Goal: Information Seeking & Learning: Learn about a topic

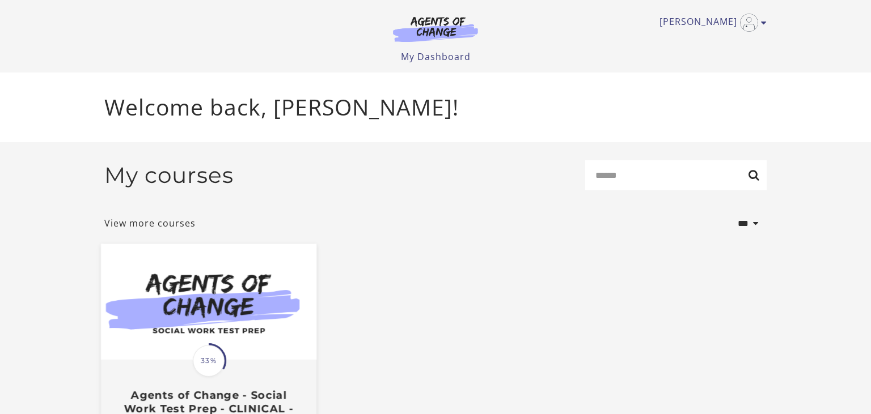
click at [202, 357] on span "33%" at bounding box center [209, 361] width 32 height 32
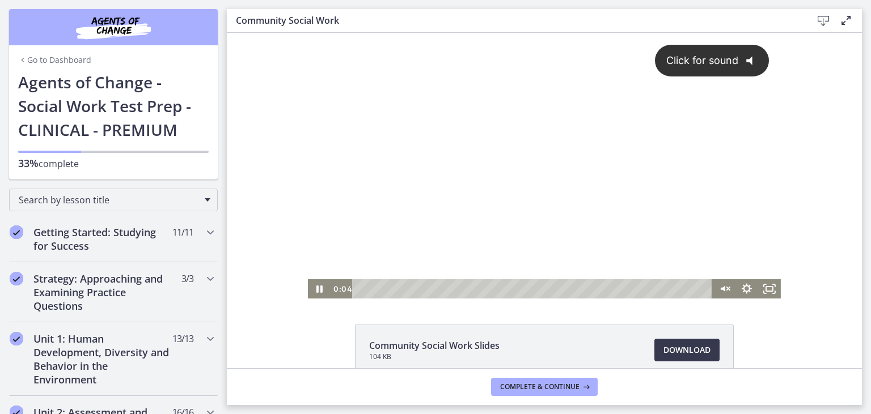
click at [408, 167] on div "Click for sound @keyframes VOLUME_SMALL_WAVE_FLASH { 0% { opacity: 0; } 33% { o…" at bounding box center [544, 156] width 473 height 247
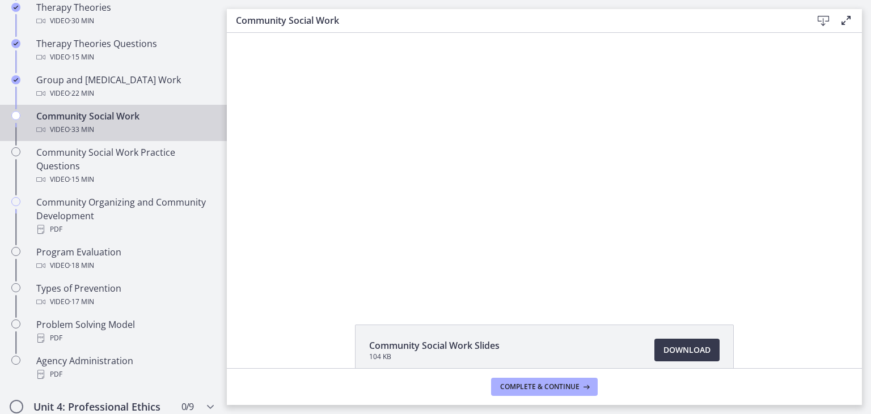
scroll to position [549, 0]
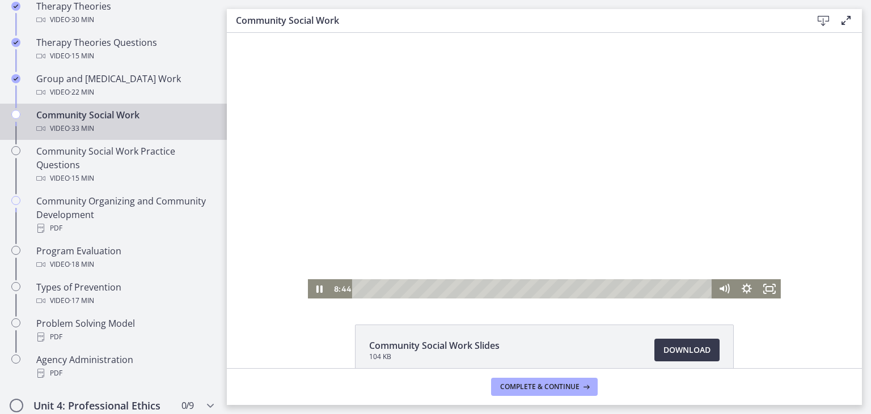
click at [718, 113] on div at bounding box center [544, 166] width 473 height 266
click at [471, 192] on div at bounding box center [544, 166] width 473 height 266
click at [631, 176] on div at bounding box center [544, 166] width 473 height 266
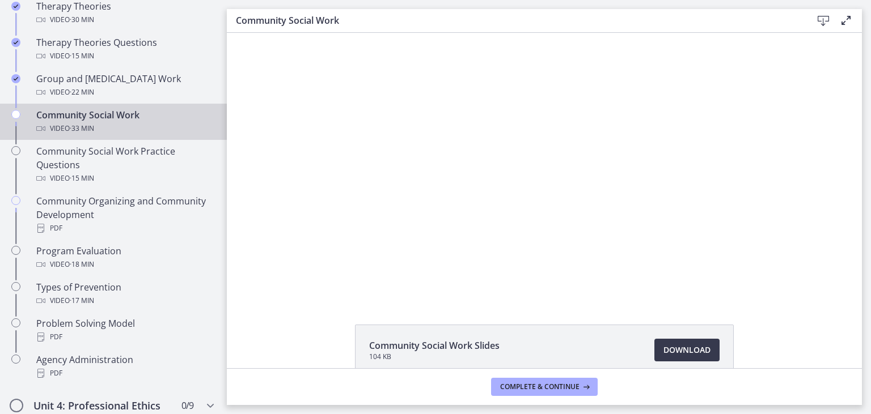
click at [466, 192] on div at bounding box center [544, 166] width 473 height 266
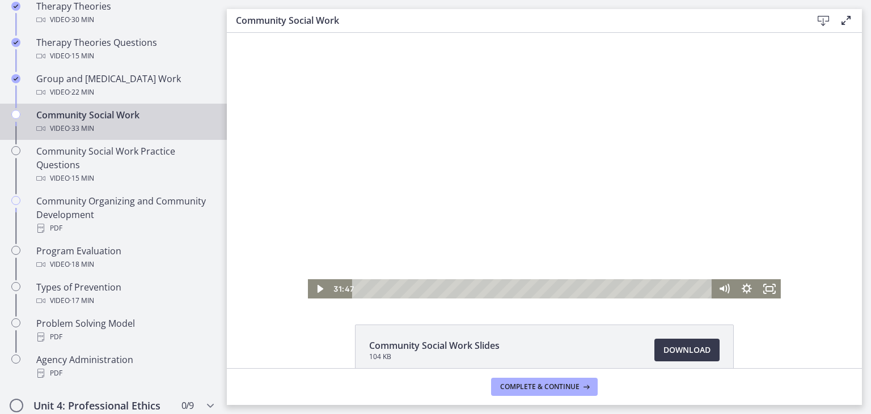
click at [466, 192] on div at bounding box center [544, 166] width 473 height 266
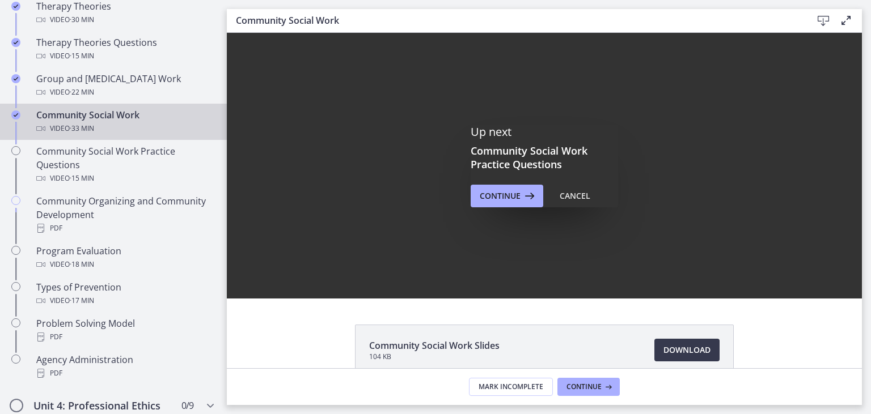
scroll to position [0, 0]
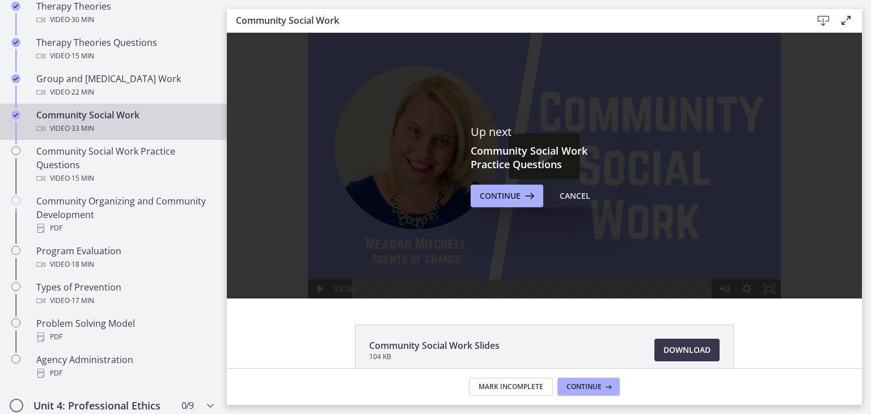
click at [466, 192] on div "Up next Community Social Work Practice Questions Continue Cancel" at bounding box center [544, 166] width 635 height 266
click at [520, 198] on icon at bounding box center [528, 196] width 16 height 14
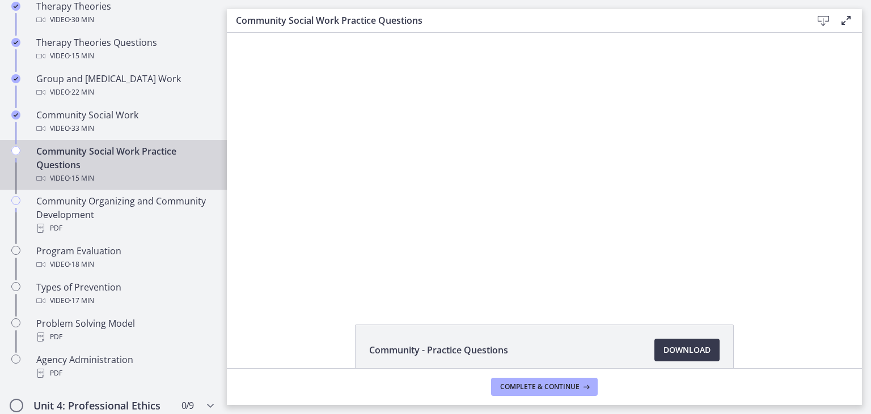
click at [520, 198] on div at bounding box center [544, 166] width 528 height 266
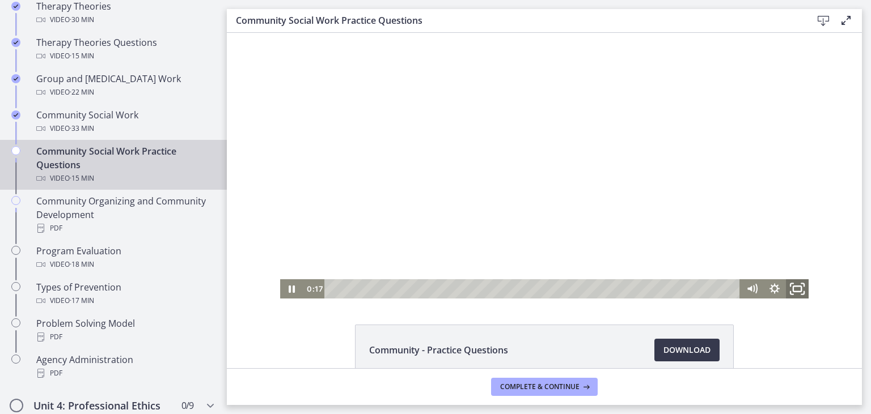
click at [797, 287] on icon "Fullscreen" at bounding box center [796, 289] width 27 height 23
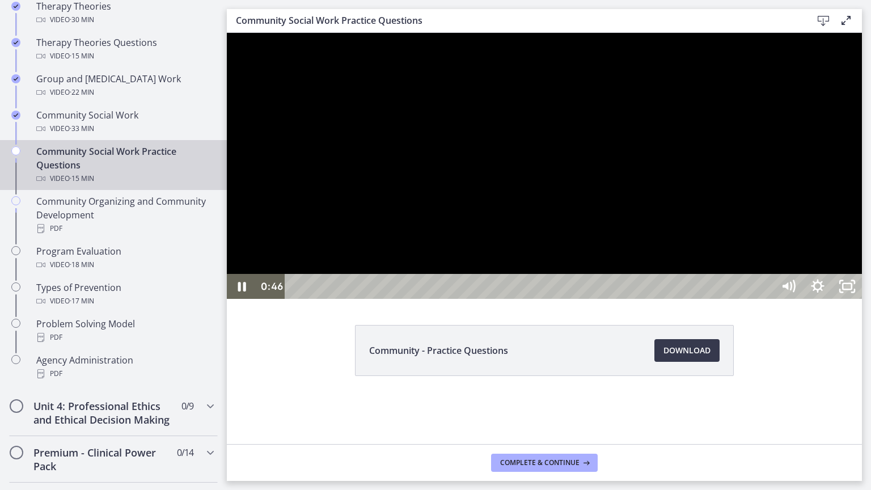
click at [862, 299] on div at bounding box center [544, 166] width 635 height 266
click at [688, 274] on div at bounding box center [544, 166] width 635 height 266
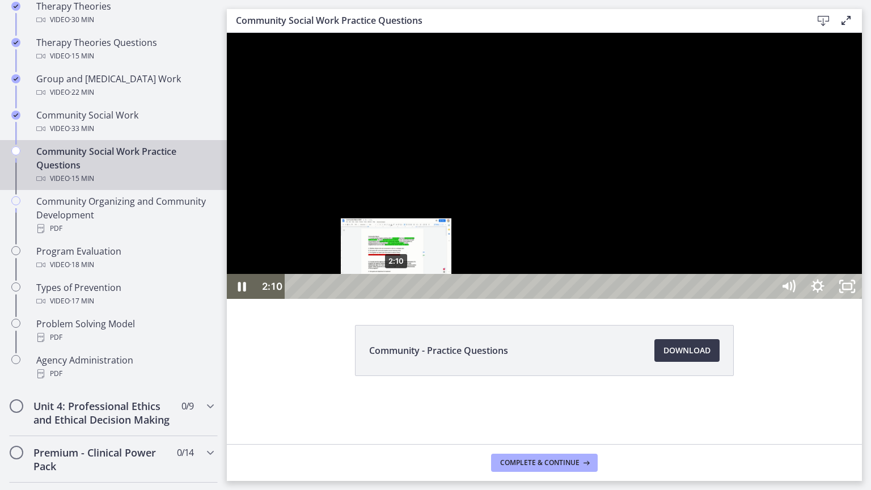
click at [396, 299] on div "2:10" at bounding box center [530, 286] width 470 height 25
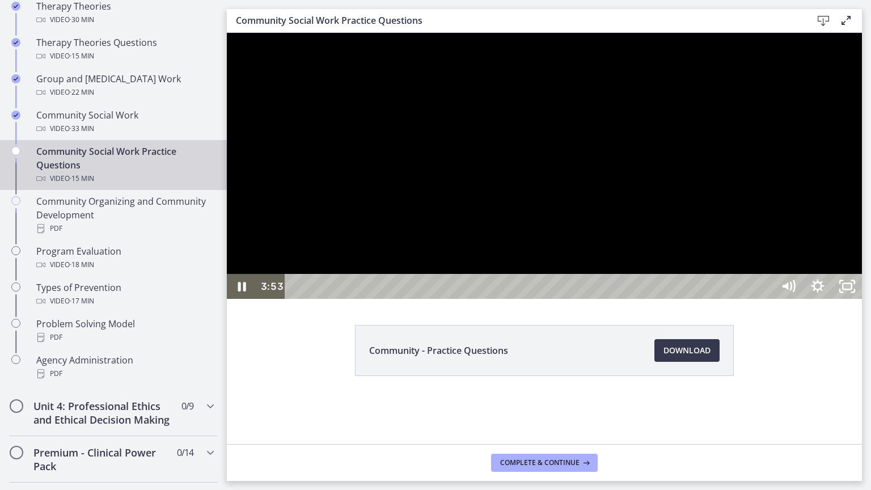
click at [779, 216] on div at bounding box center [544, 166] width 635 height 266
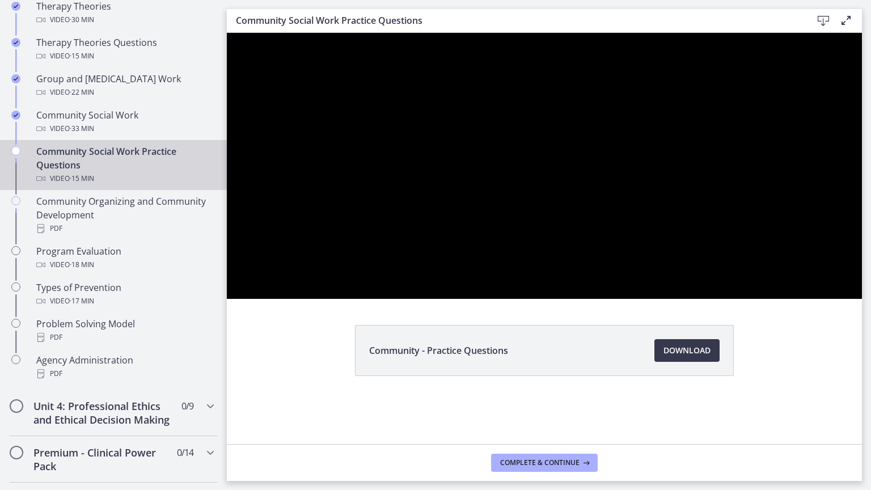
click at [779, 216] on div at bounding box center [544, 166] width 635 height 266
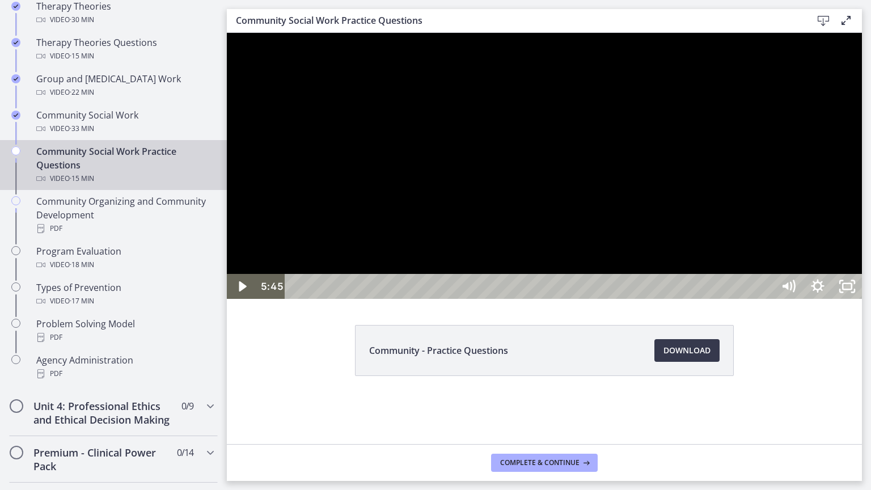
click at [779, 216] on div at bounding box center [544, 166] width 635 height 266
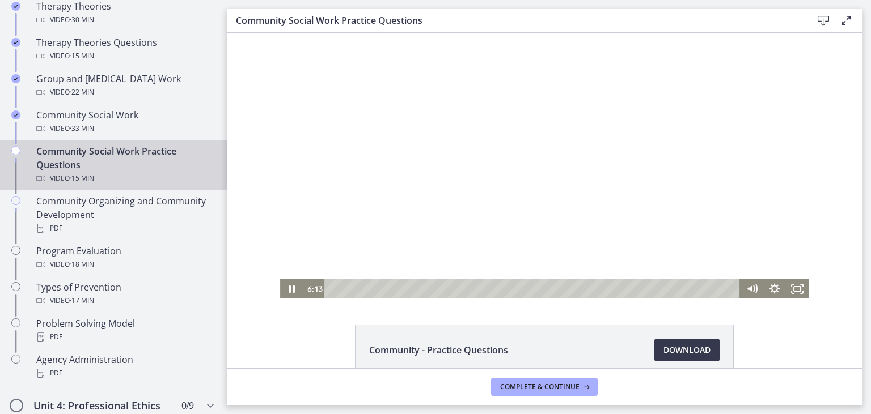
click at [613, 152] on div at bounding box center [544, 166] width 528 height 266
click at [799, 289] on icon "Fullscreen" at bounding box center [796, 289] width 27 height 23
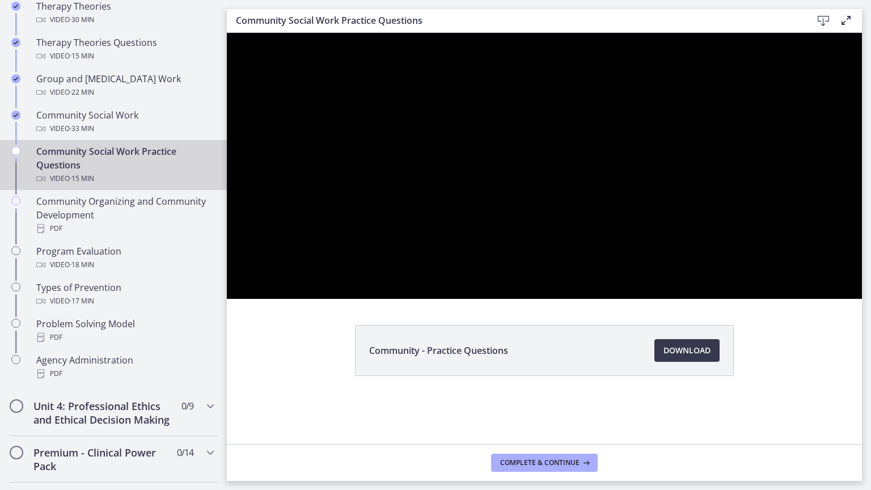
click at [822, 213] on div at bounding box center [544, 166] width 635 height 266
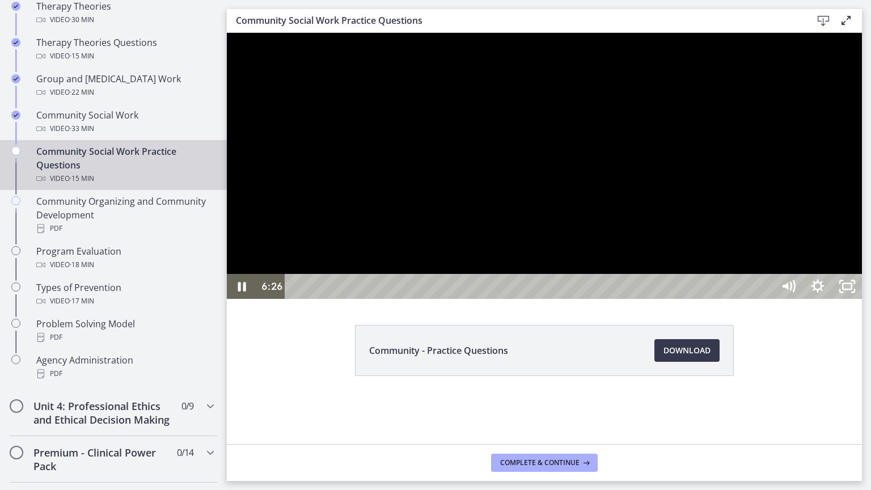
click at [862, 299] on div at bounding box center [544, 166] width 635 height 266
click at [743, 299] on div at bounding box center [544, 166] width 635 height 266
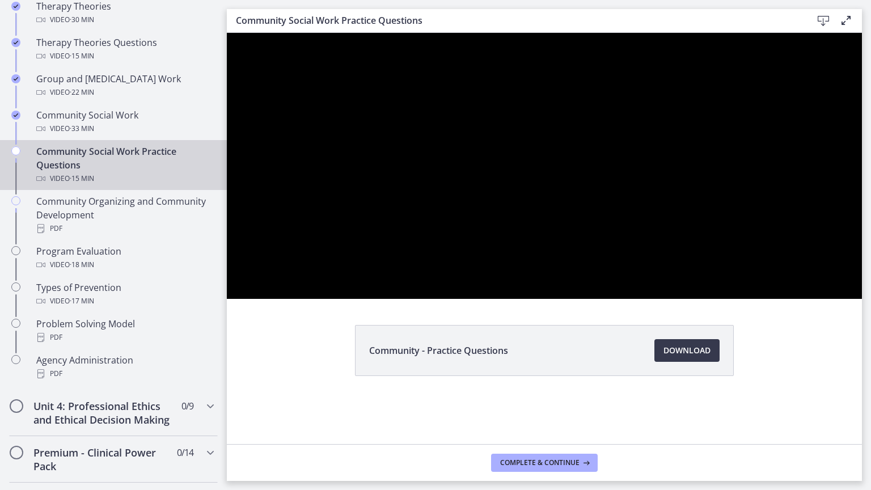
click at [718, 299] on div at bounding box center [544, 166] width 635 height 266
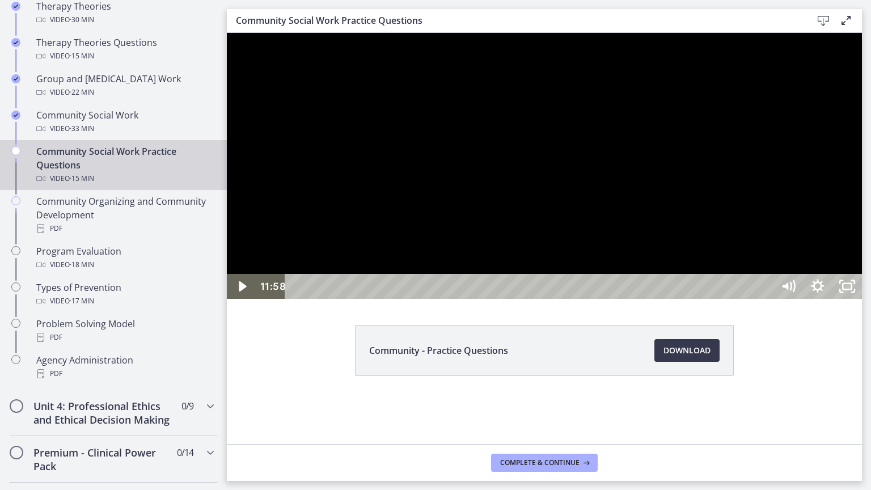
click at [718, 299] on div at bounding box center [544, 166] width 635 height 266
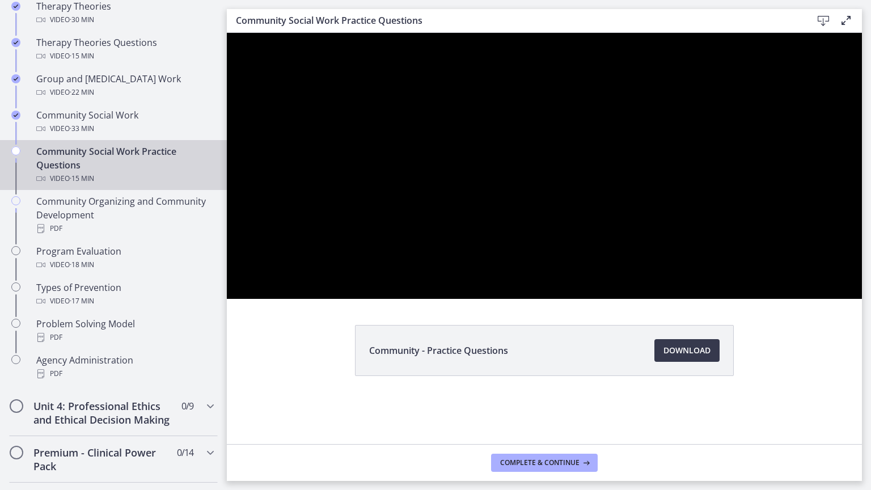
click at [718, 299] on div at bounding box center [544, 166] width 635 height 266
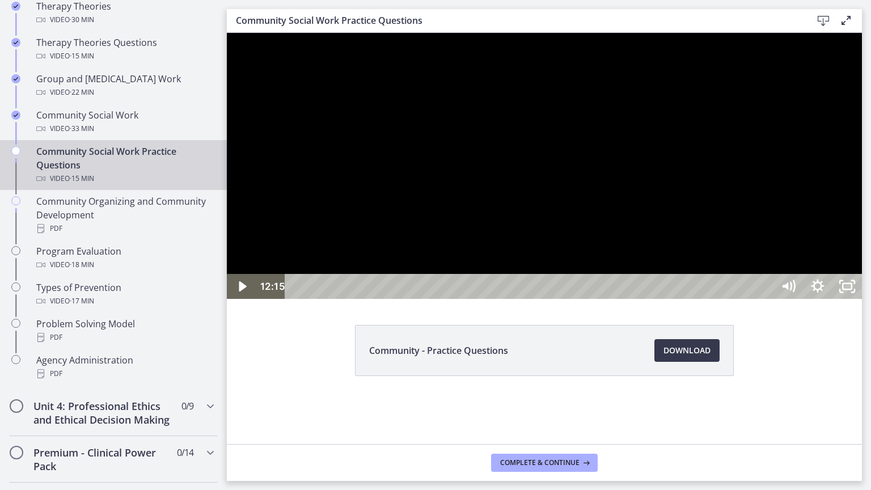
click at [735, 299] on div at bounding box center [544, 166] width 635 height 266
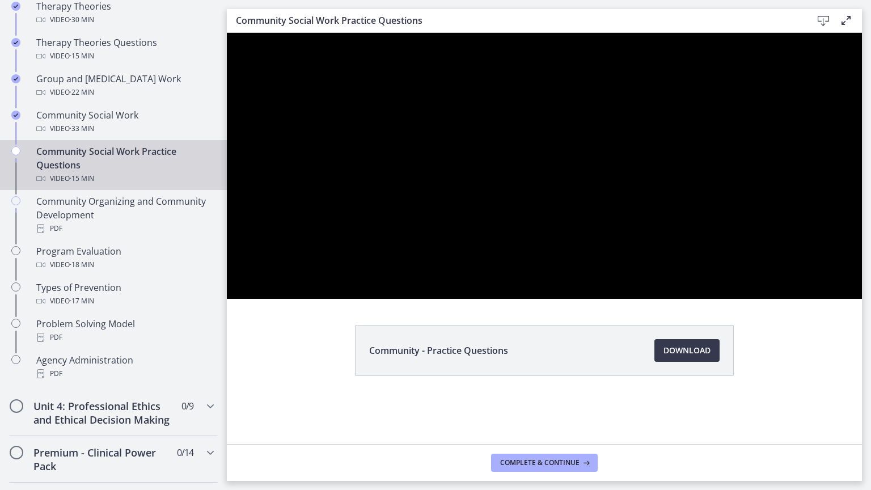
click at [735, 299] on div at bounding box center [544, 166] width 635 height 266
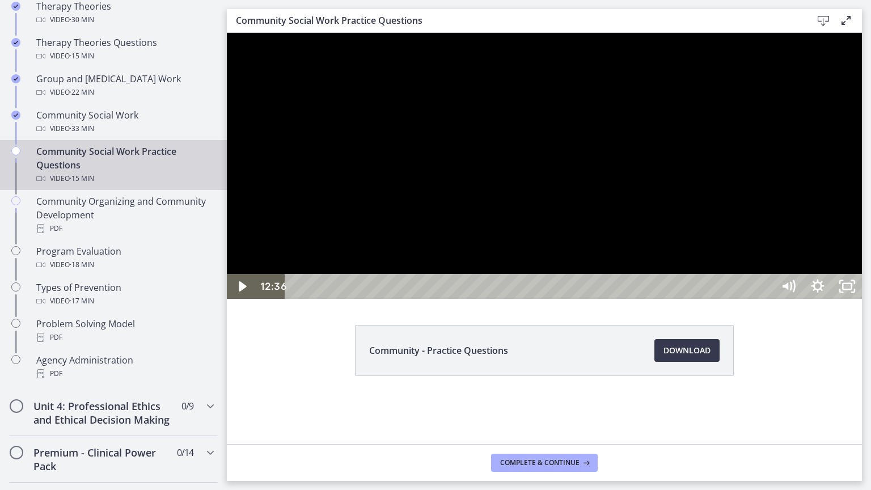
click at [735, 299] on div at bounding box center [544, 166] width 635 height 266
click at [862, 299] on div at bounding box center [544, 166] width 635 height 266
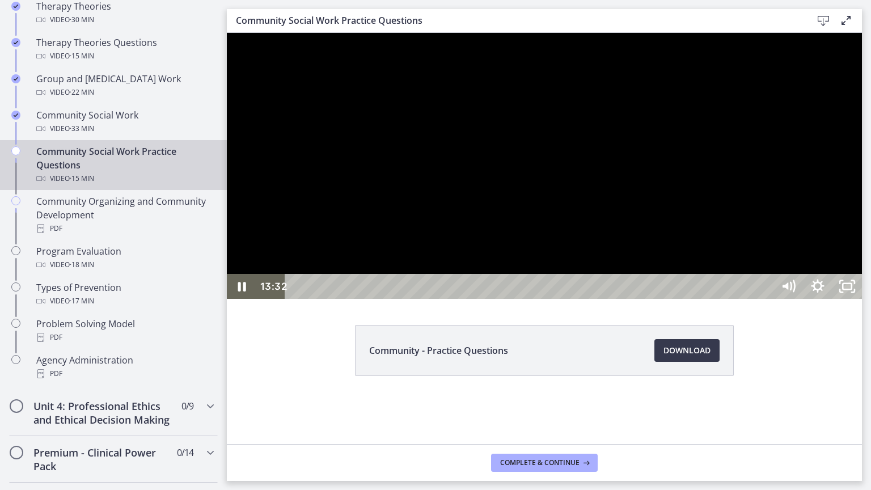
click at [862, 299] on div at bounding box center [544, 166] width 635 height 266
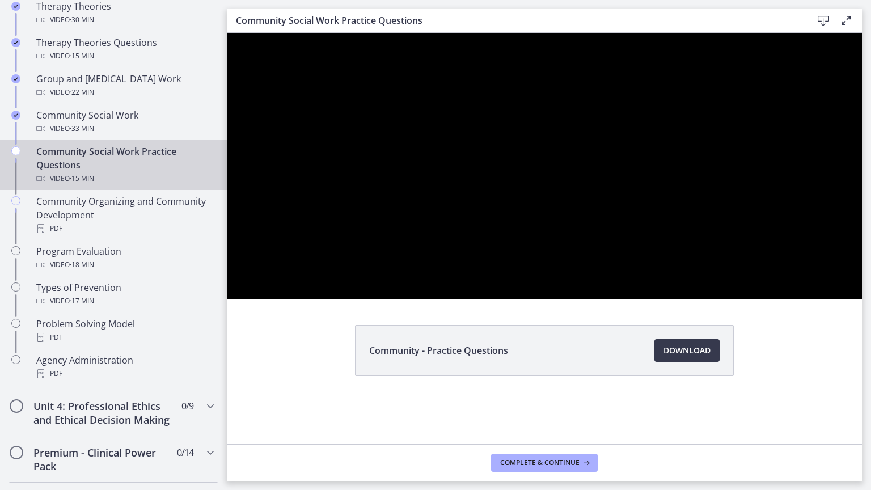
click at [862, 299] on div at bounding box center [544, 166] width 635 height 266
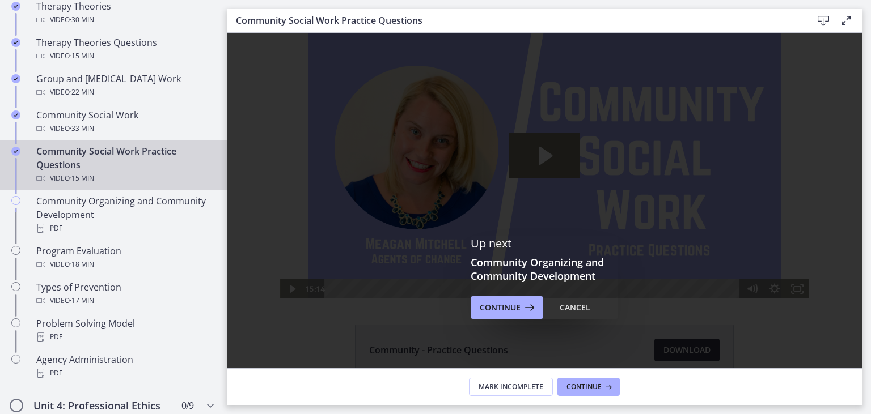
click at [716, 247] on div "Up next Community Organizing and Community Development Continue Cancel" at bounding box center [544, 278] width 635 height 490
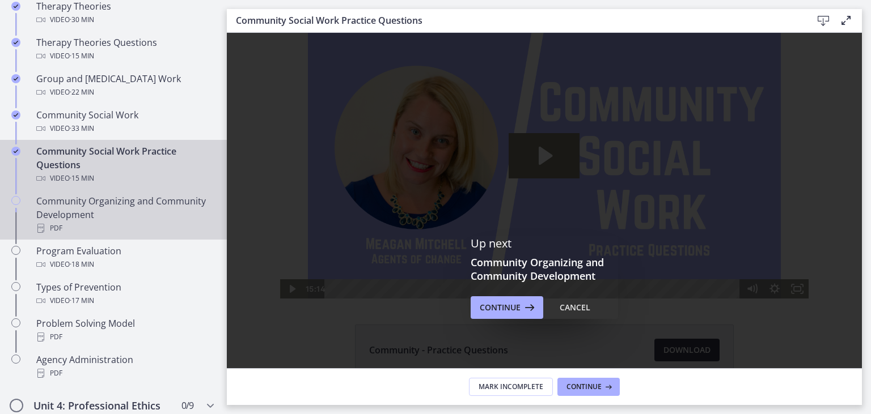
click at [121, 198] on div "Community Organizing and Community Development PDF" at bounding box center [124, 214] width 177 height 41
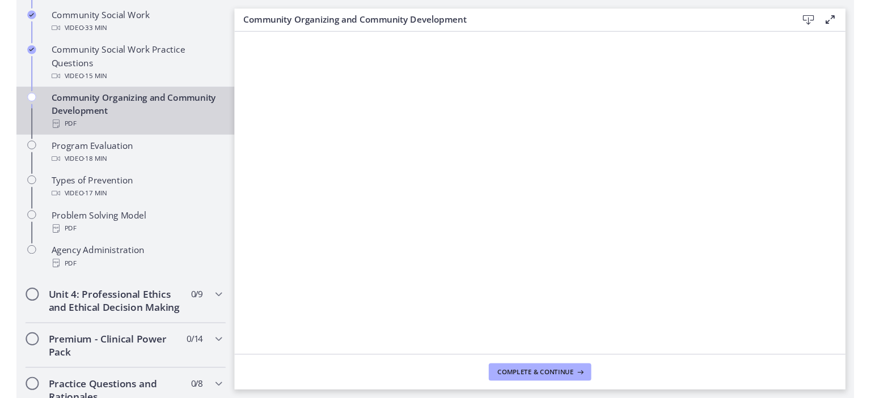
scroll to position [971, 0]
